Goal: Check status

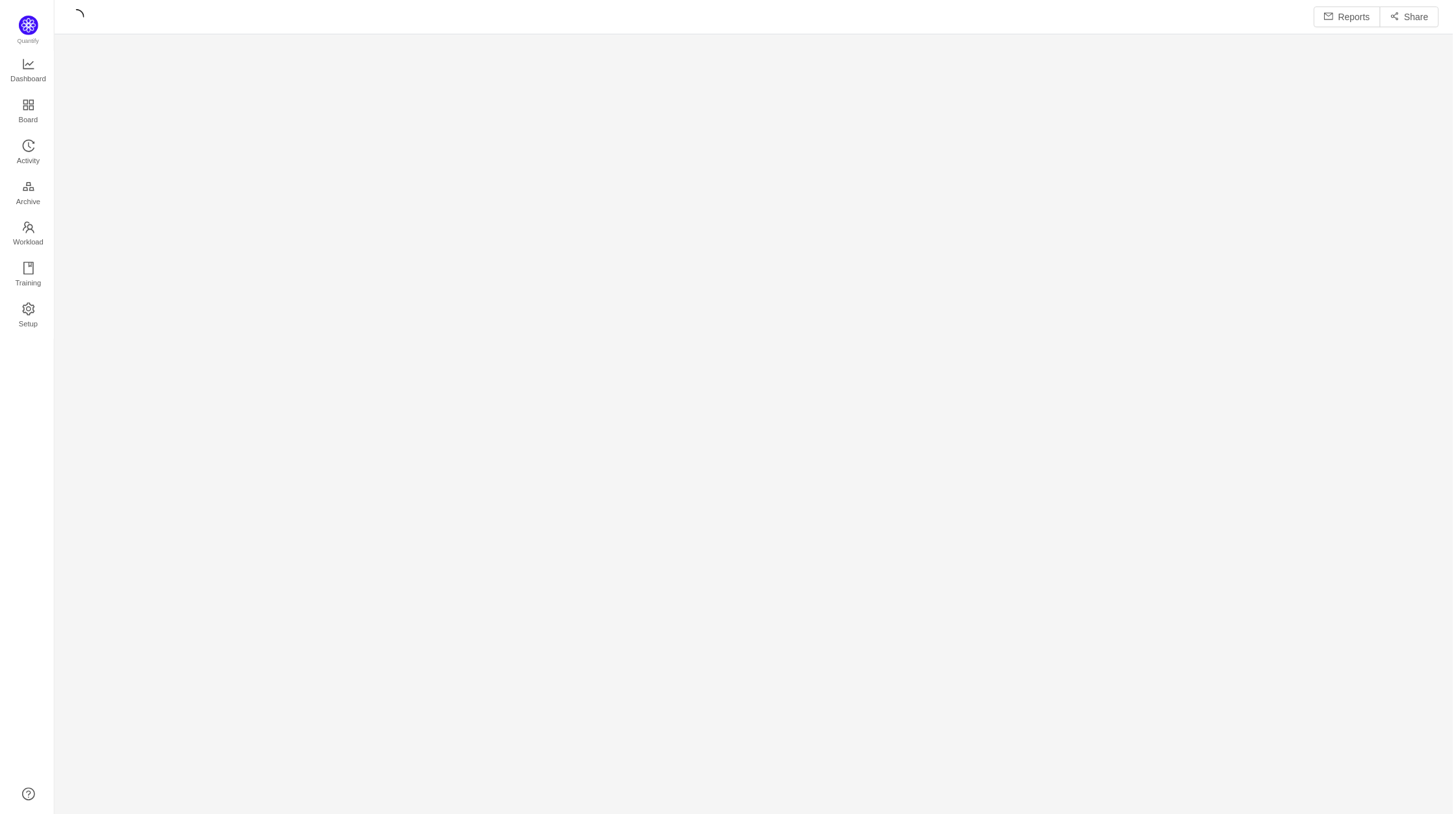
scroll to position [798, 1375]
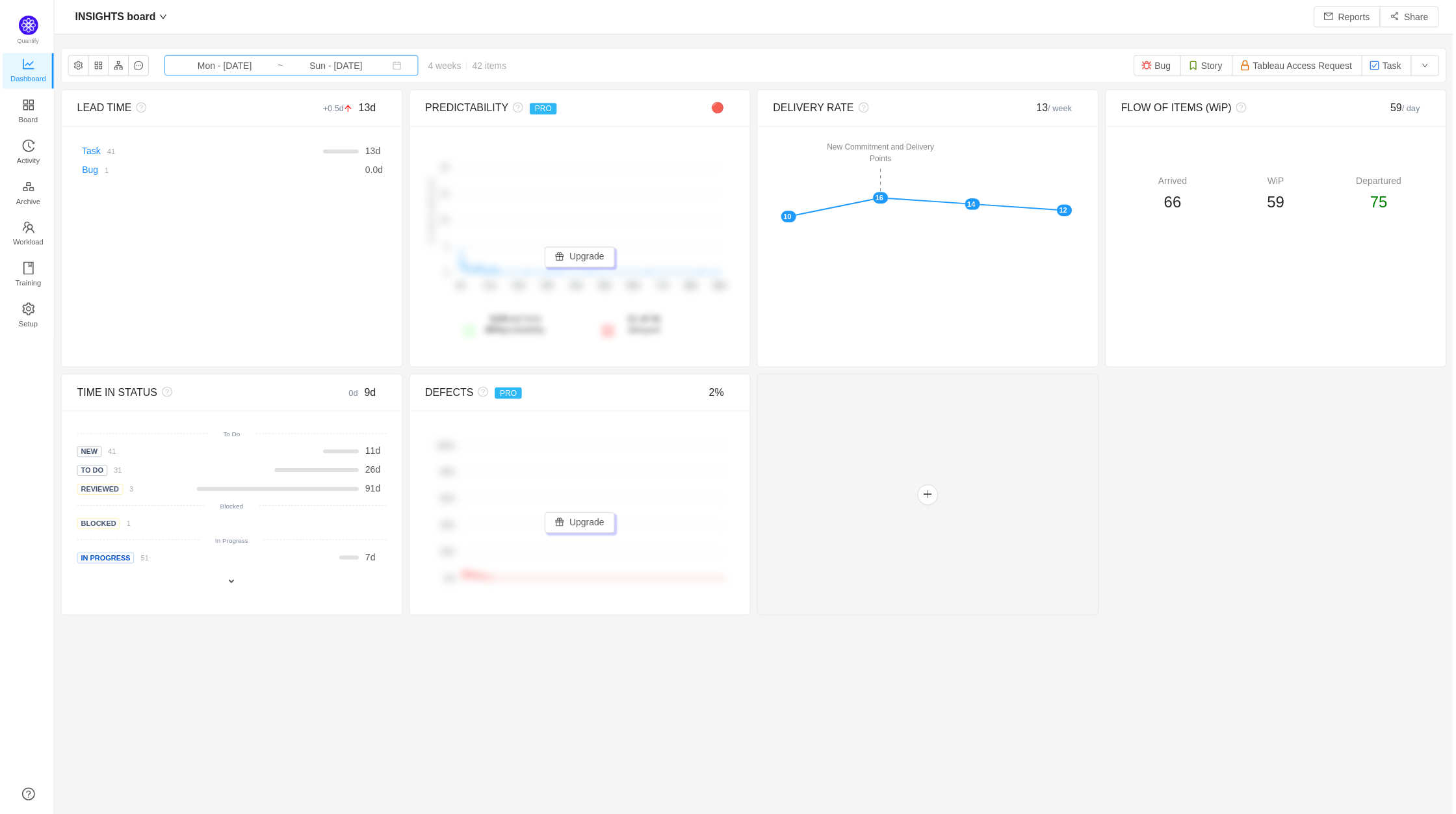
scroll to position [794, 1375]
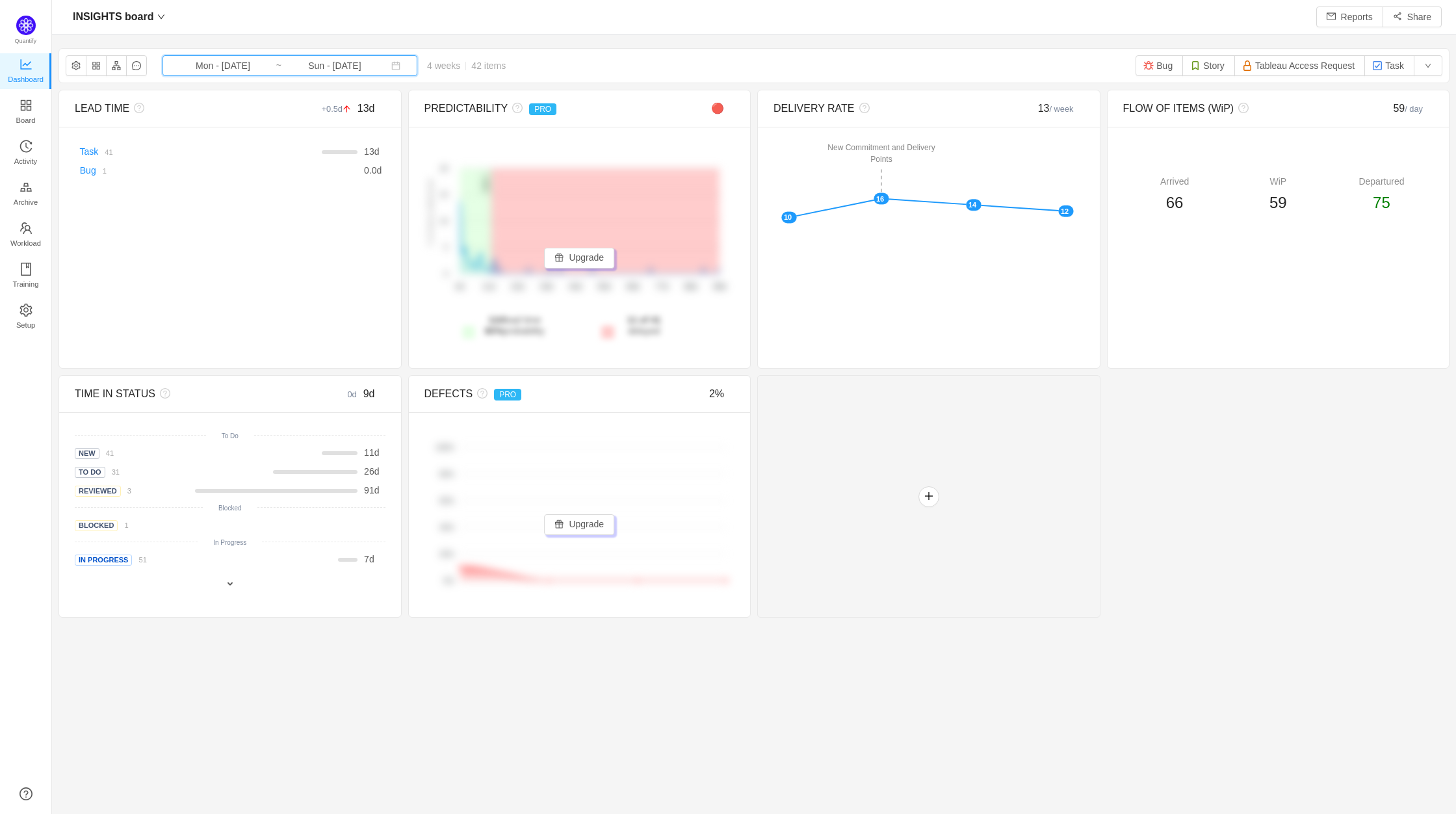
click at [271, 66] on span "Mon - [DATE] ~ Sun - [DATE]" at bounding box center [290, 66] width 255 height 21
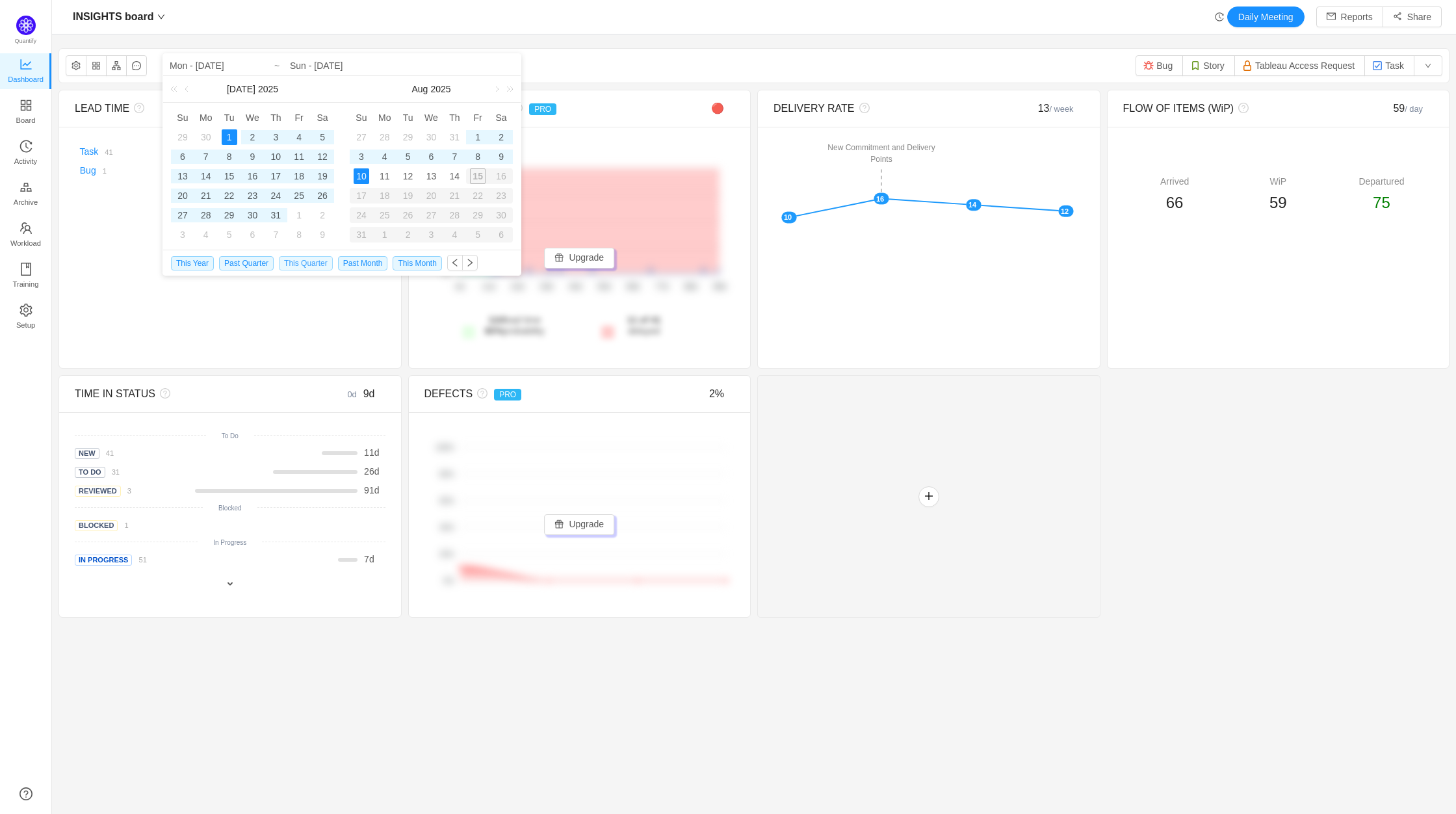
click at [295, 267] on span "This Quarter" at bounding box center [305, 263] width 54 height 14
type input "Tue - [DATE]"
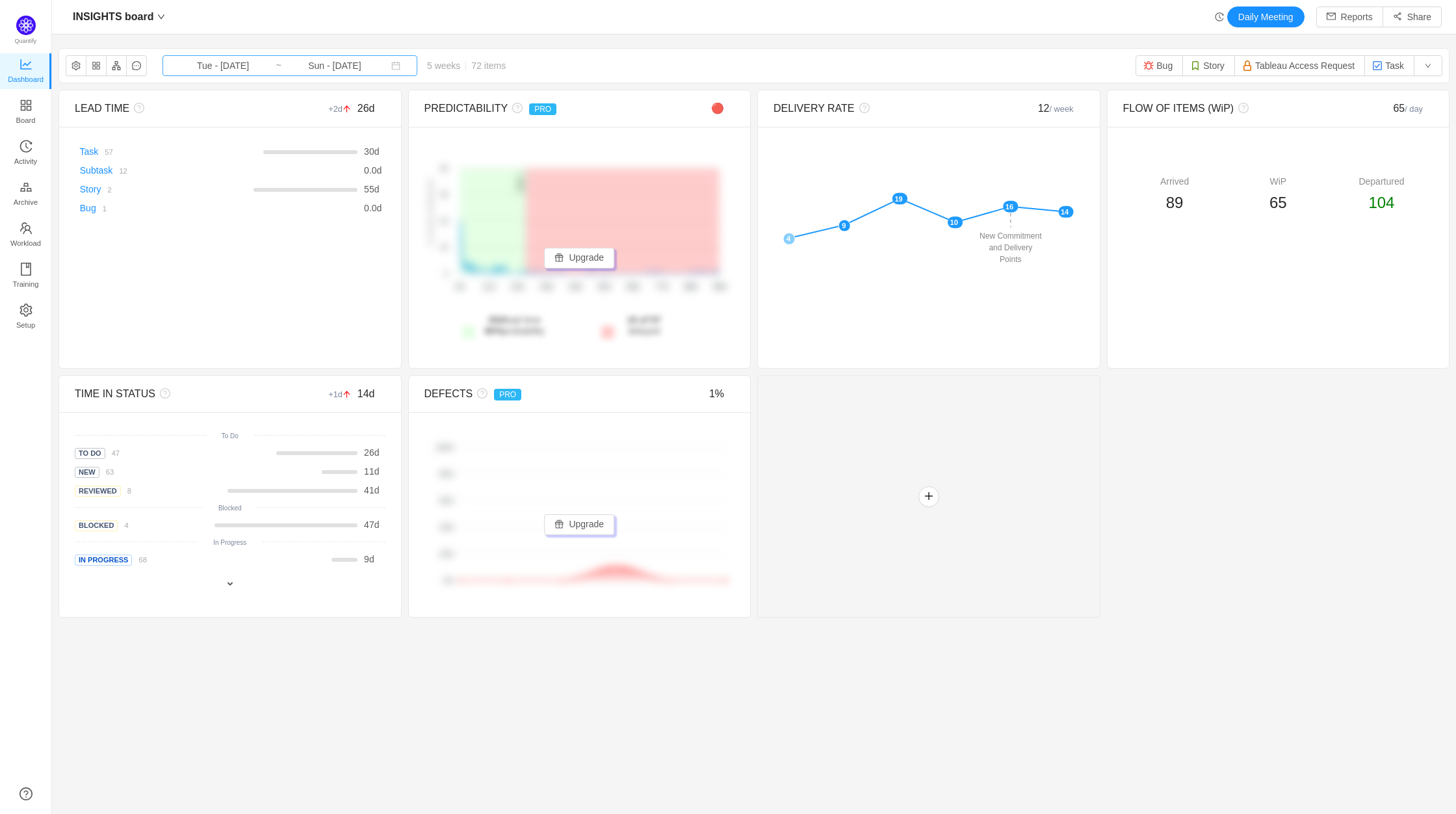
click at [313, 59] on input "Sun - [DATE]" at bounding box center [335, 66] width 106 height 14
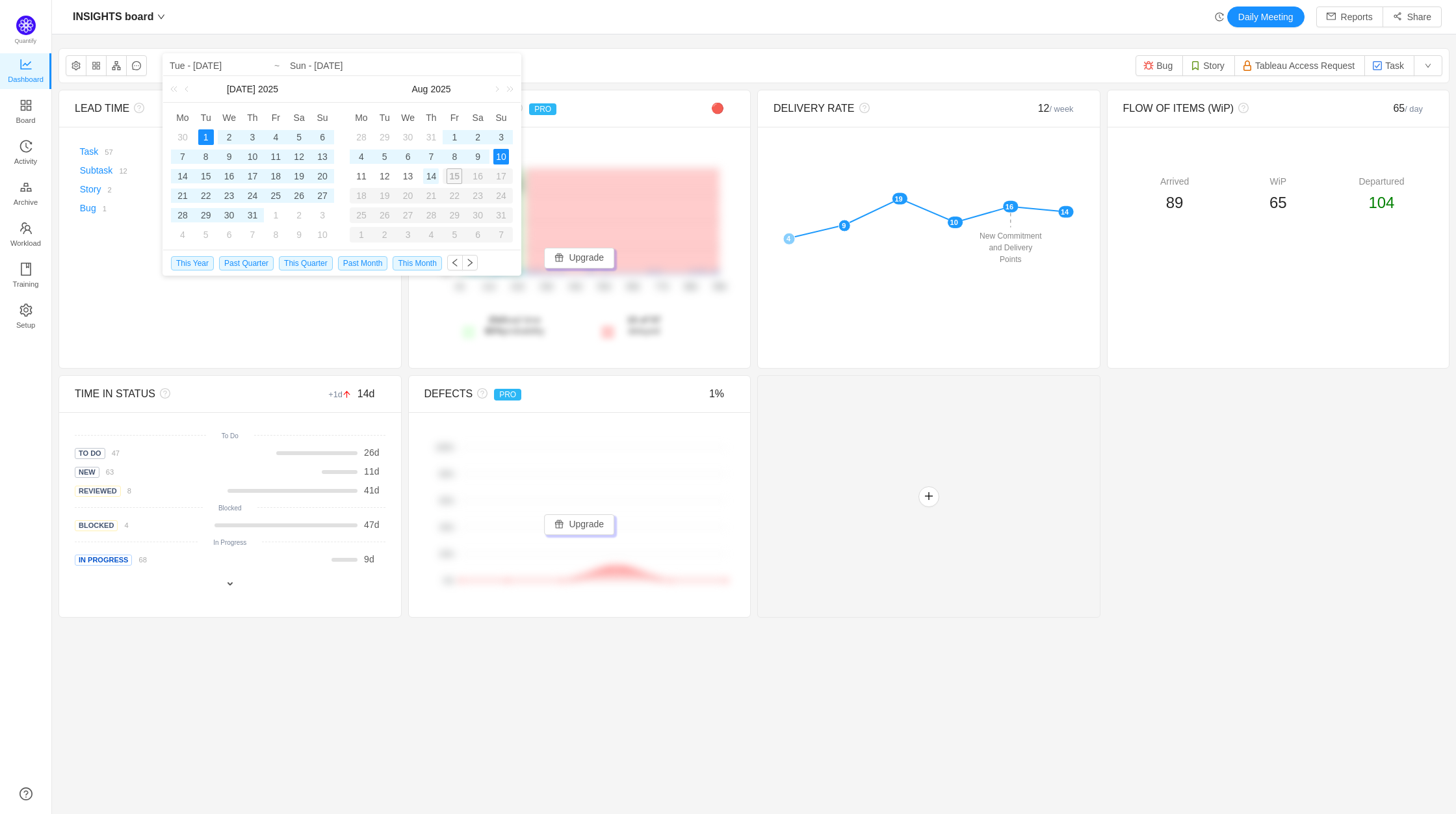
click at [431, 172] on div "14" at bounding box center [431, 175] width 15 height 15
click at [207, 140] on div "1" at bounding box center [206, 137] width 15 height 15
type input "Thu - [DATE]"
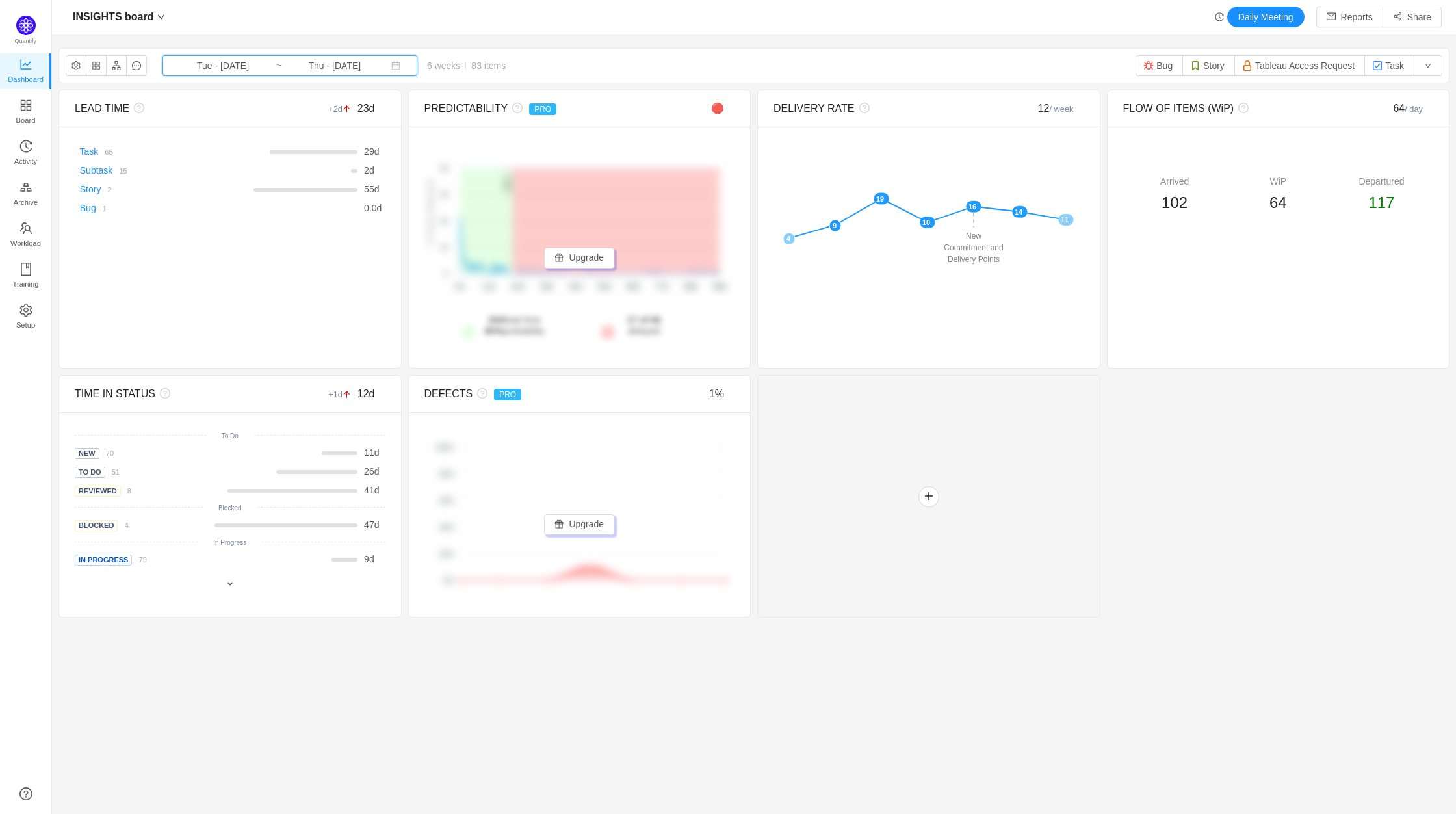
click at [260, 74] on span "Tue - [DATE] ~ Thu - [DATE]" at bounding box center [290, 66] width 255 height 21
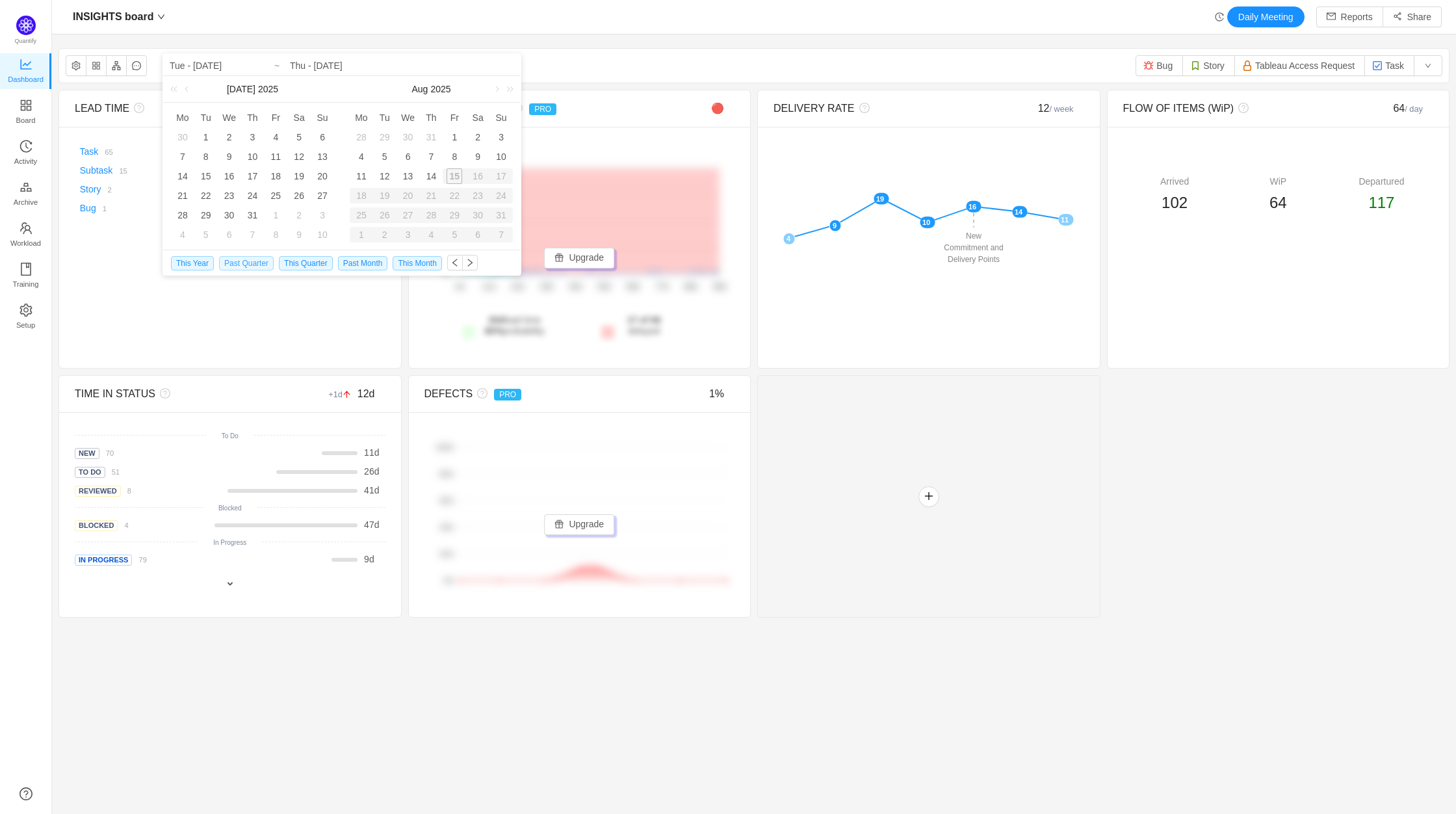
click at [251, 261] on span "Past Quarter" at bounding box center [247, 263] width 54 height 14
type input "Tue - [DATE]"
type input "Mon - [DATE]"
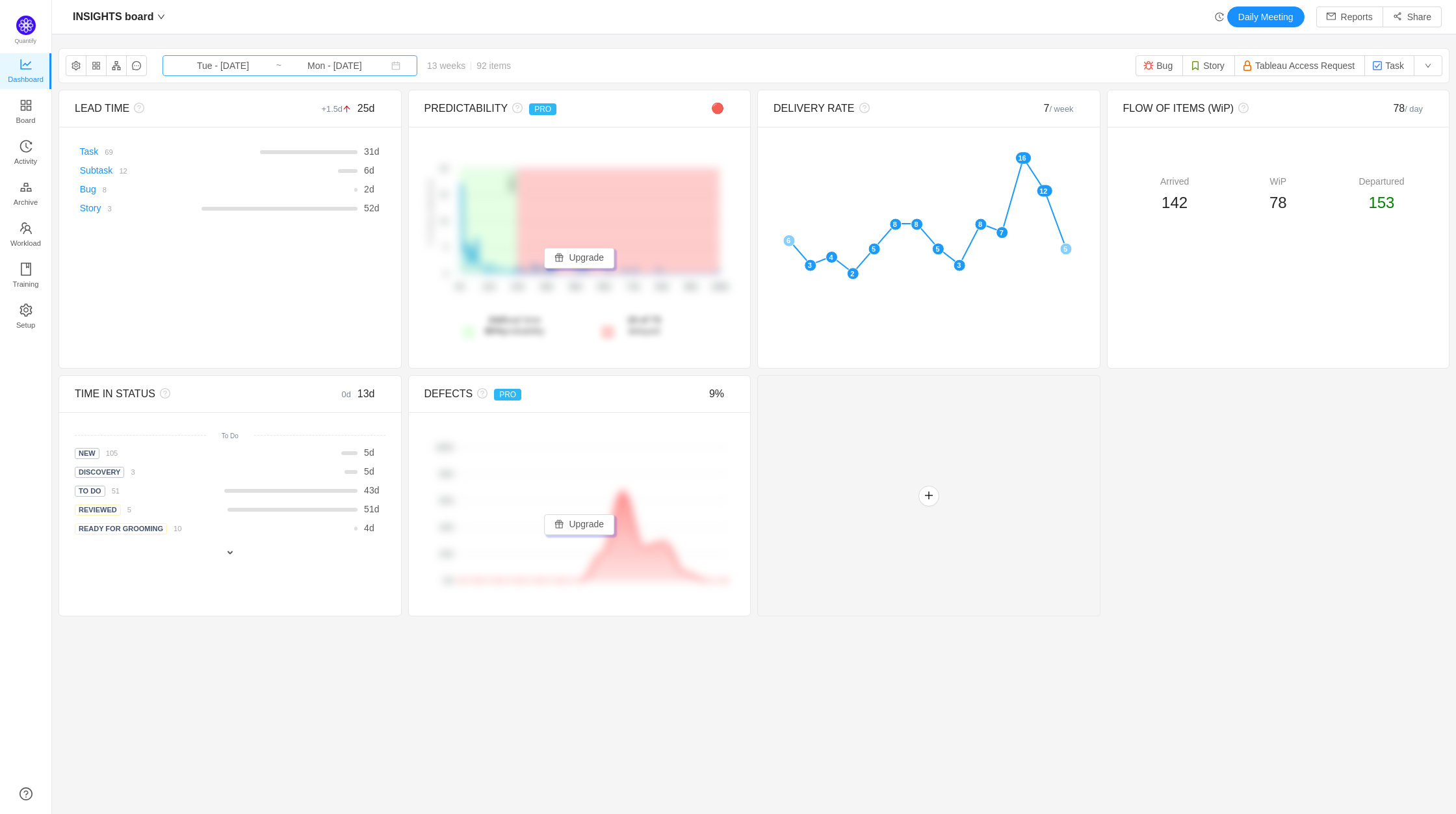
click at [288, 61] on input "Mon - [DATE]" at bounding box center [335, 66] width 106 height 14
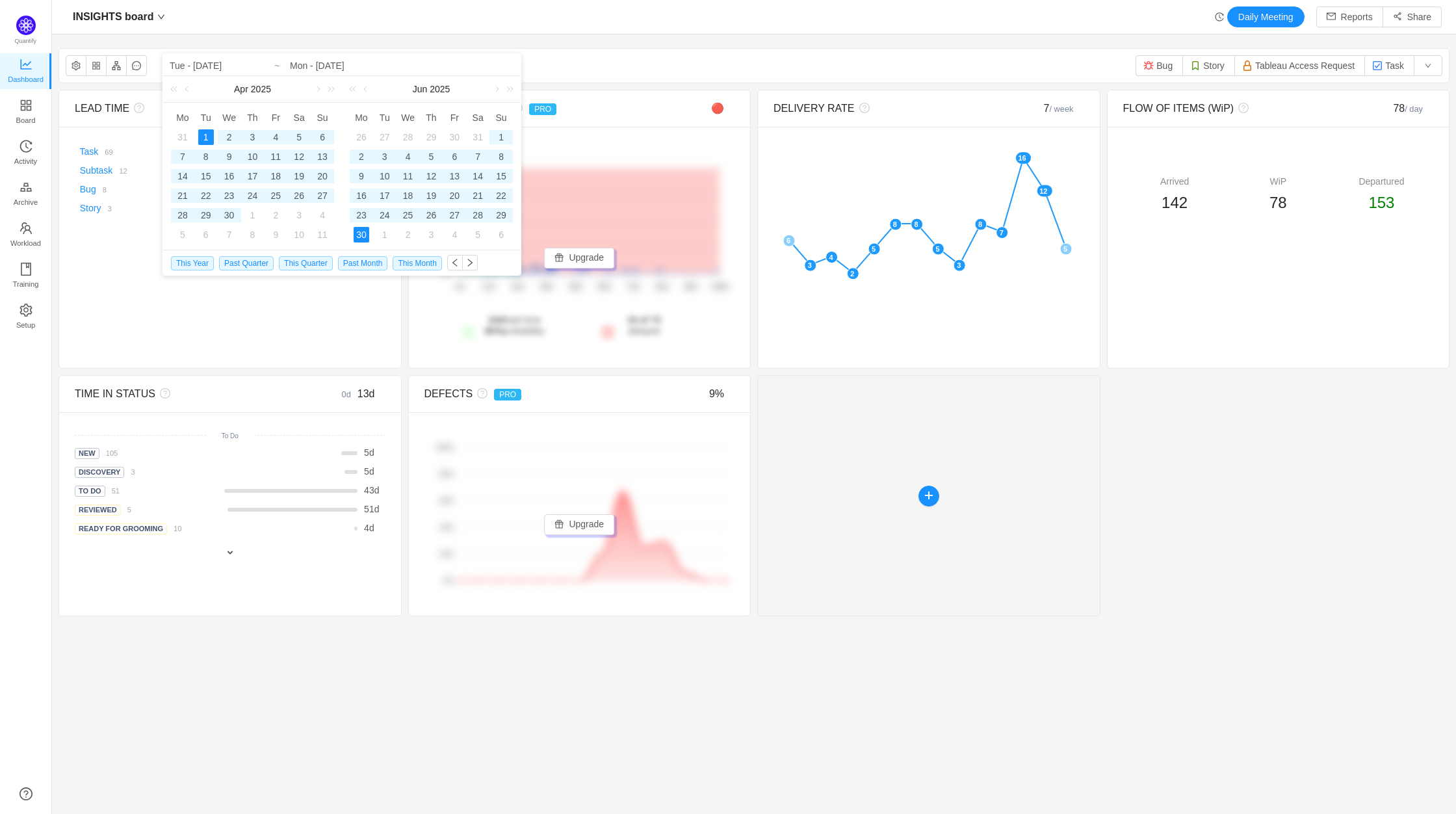
click at [1053, 527] on div at bounding box center [929, 495] width 343 height 241
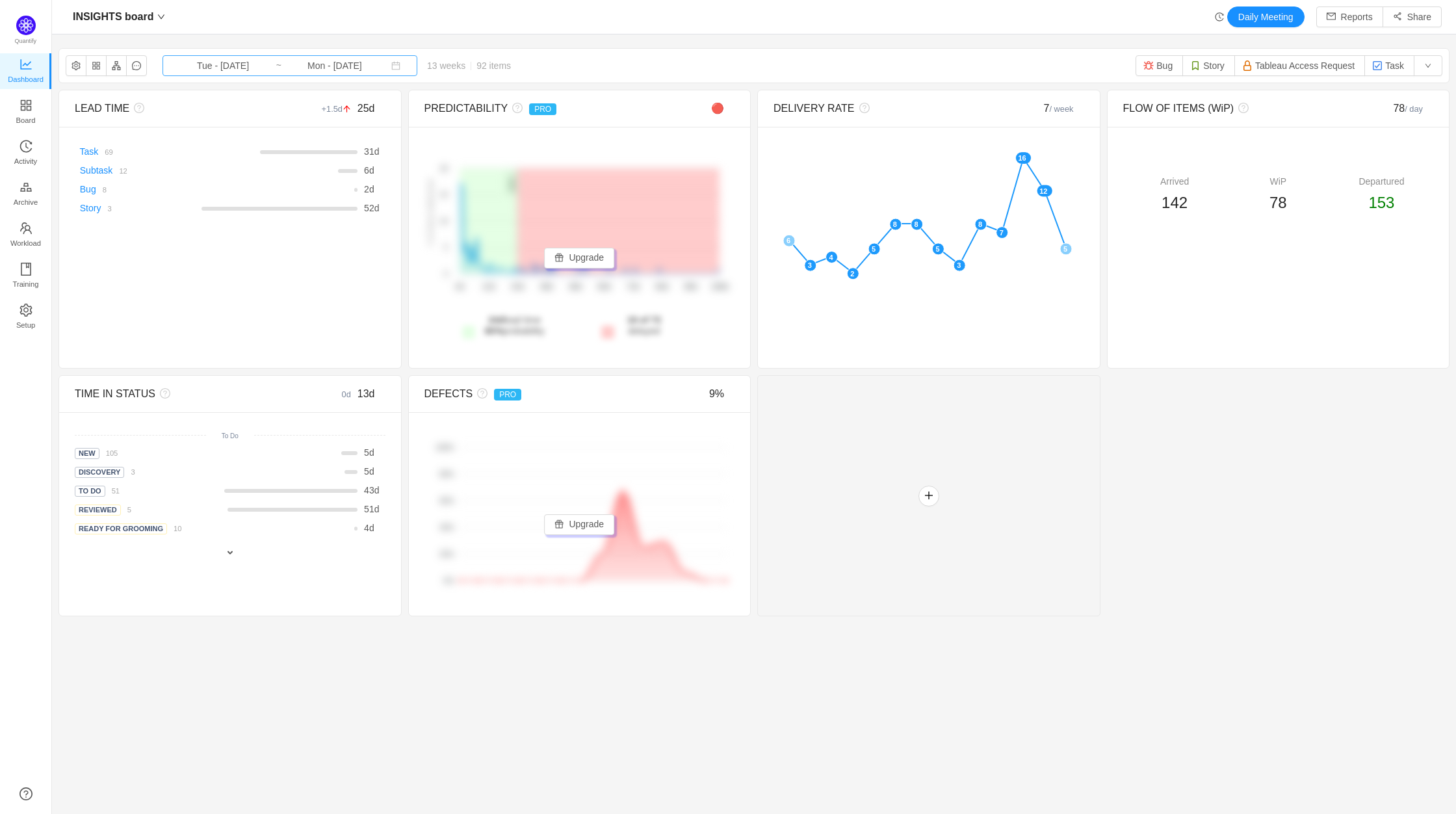
click at [224, 64] on input "Tue - [DATE]" at bounding box center [223, 66] width 106 height 14
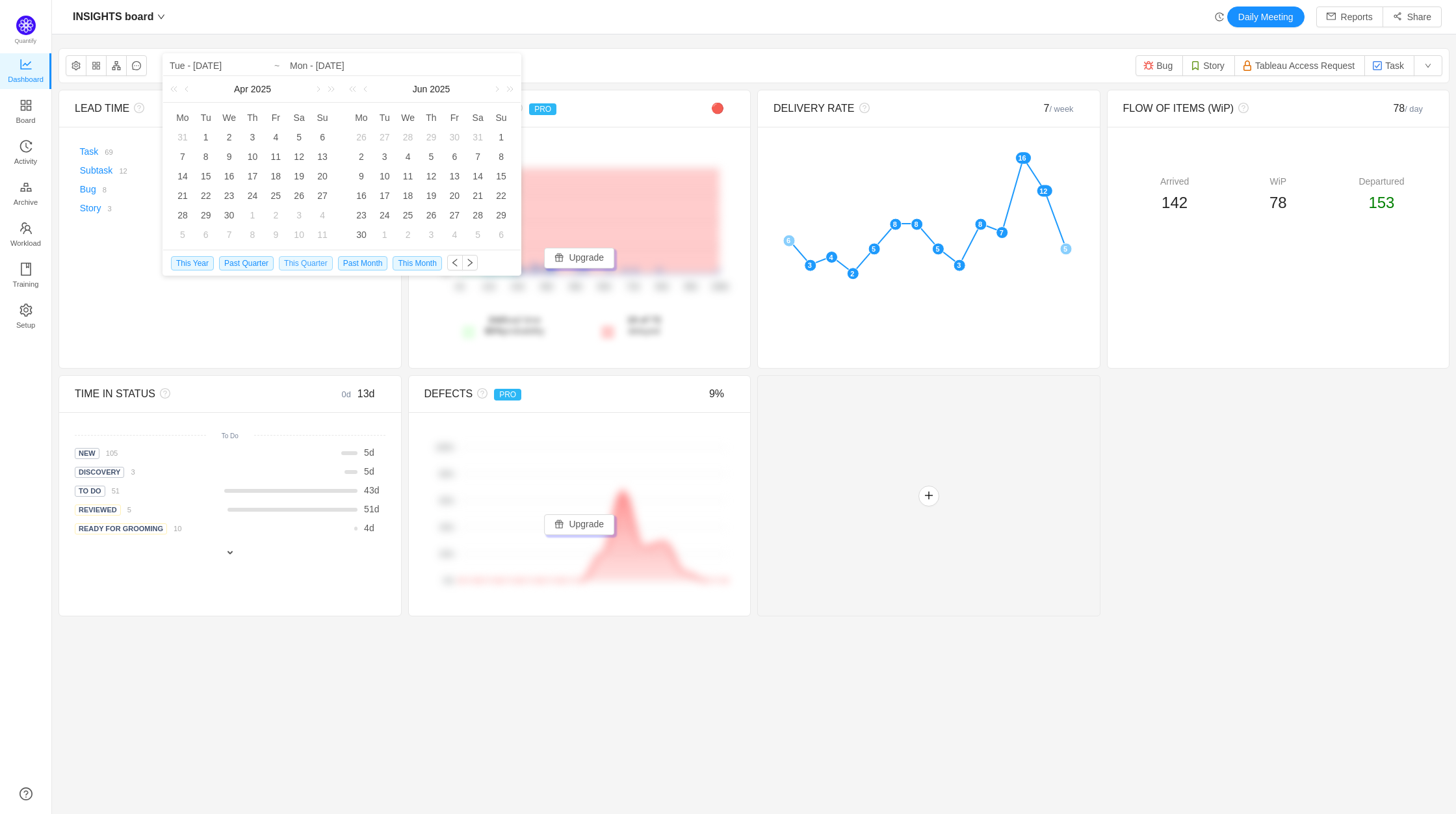
click at [302, 259] on span "This Quarter" at bounding box center [305, 263] width 54 height 14
type input "Tue - [DATE]"
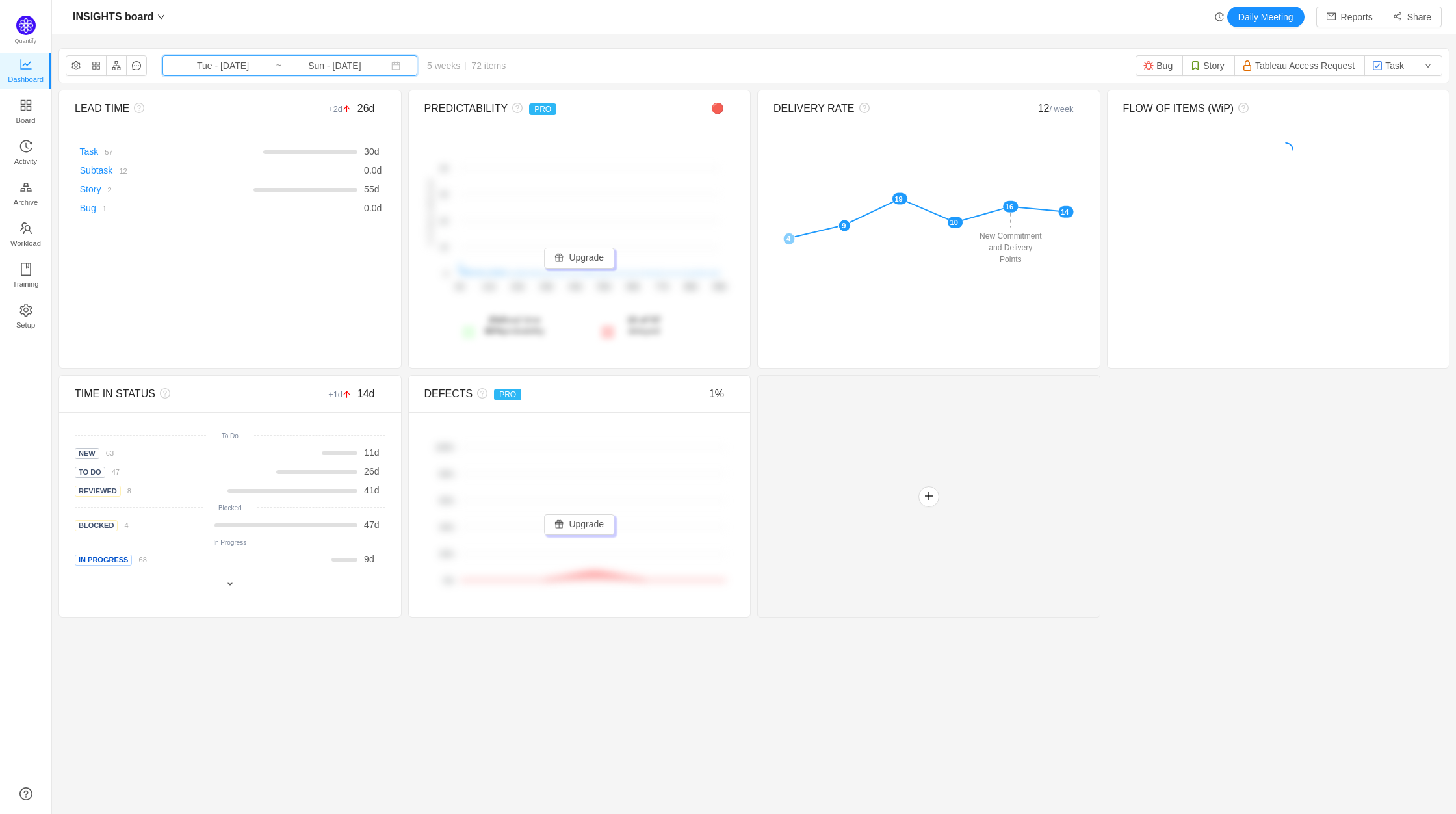
click at [241, 57] on span "Tue - [DATE] ~ Sun - [DATE]" at bounding box center [290, 66] width 255 height 21
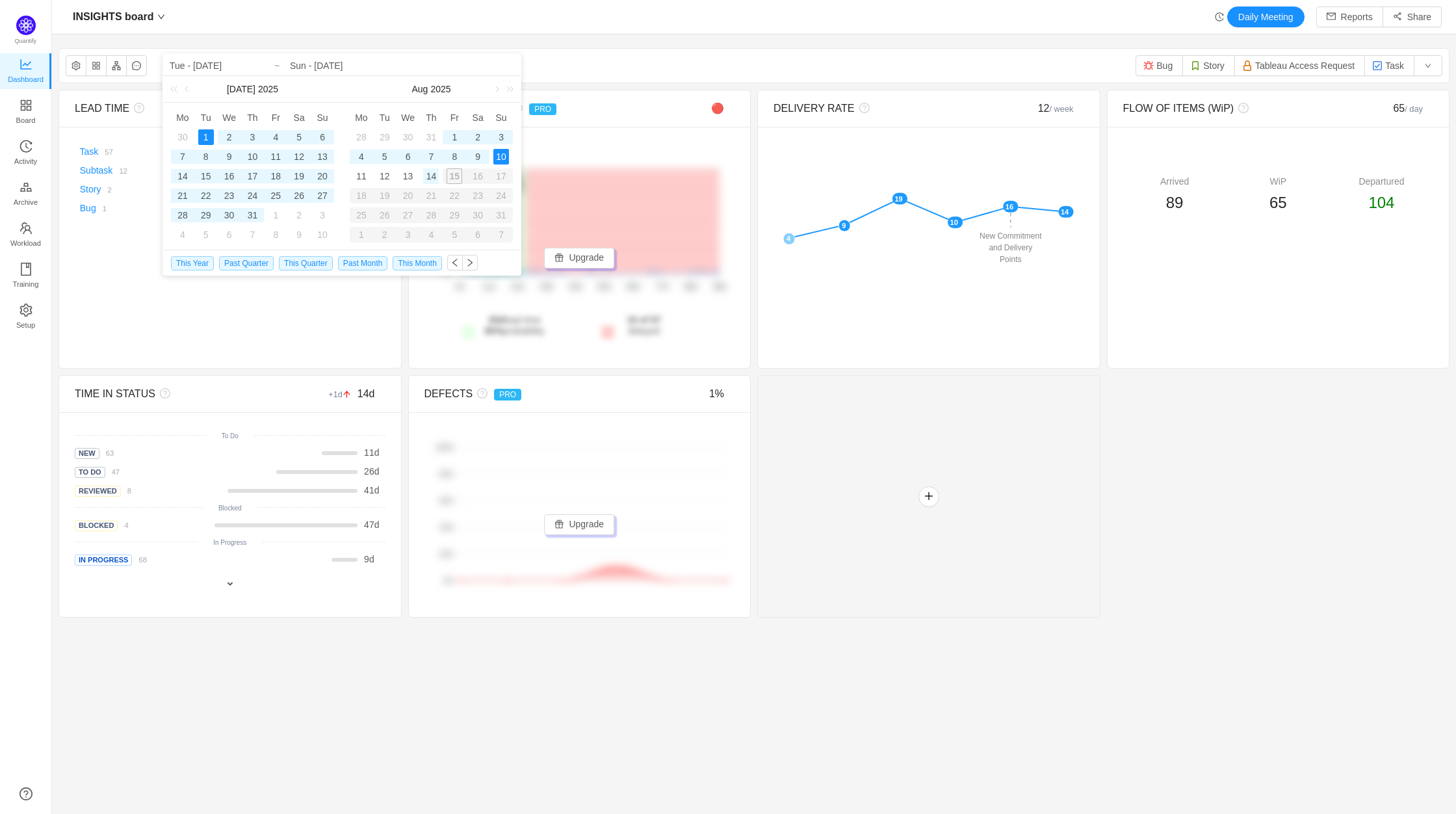
click at [435, 178] on div "14" at bounding box center [431, 175] width 15 height 15
click at [207, 135] on div "1" at bounding box center [206, 137] width 15 height 15
type input "Thu - [DATE]"
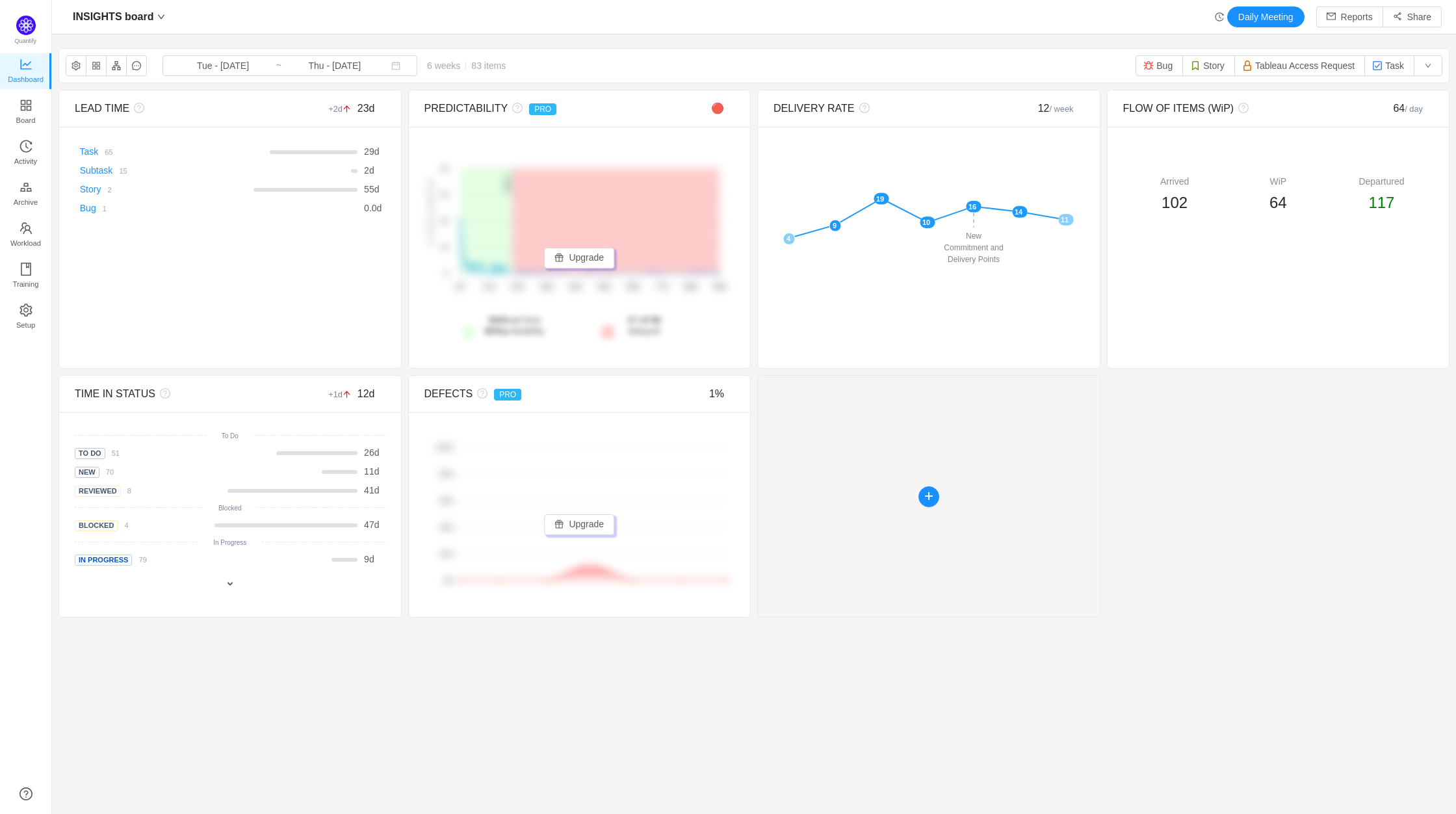
click at [1080, 451] on div at bounding box center [929, 496] width 343 height 243
click at [1177, 448] on div "LEAD TIME +2d 23d There are no delivered work items in the selected period Poss…" at bounding box center [754, 353] width 1391 height 527
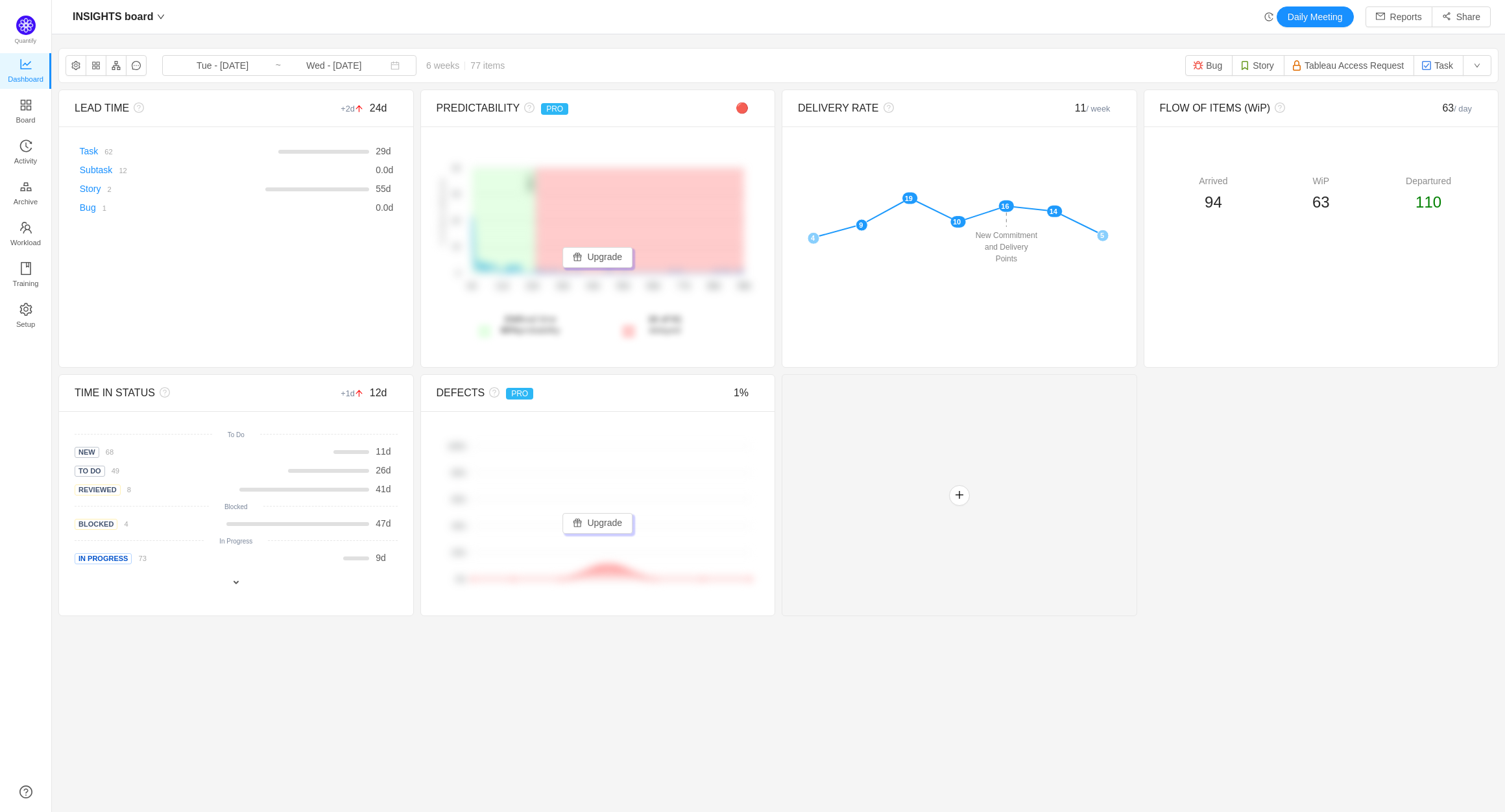
scroll to position [792, 1424]
